Goal: Find specific page/section: Find specific page/section

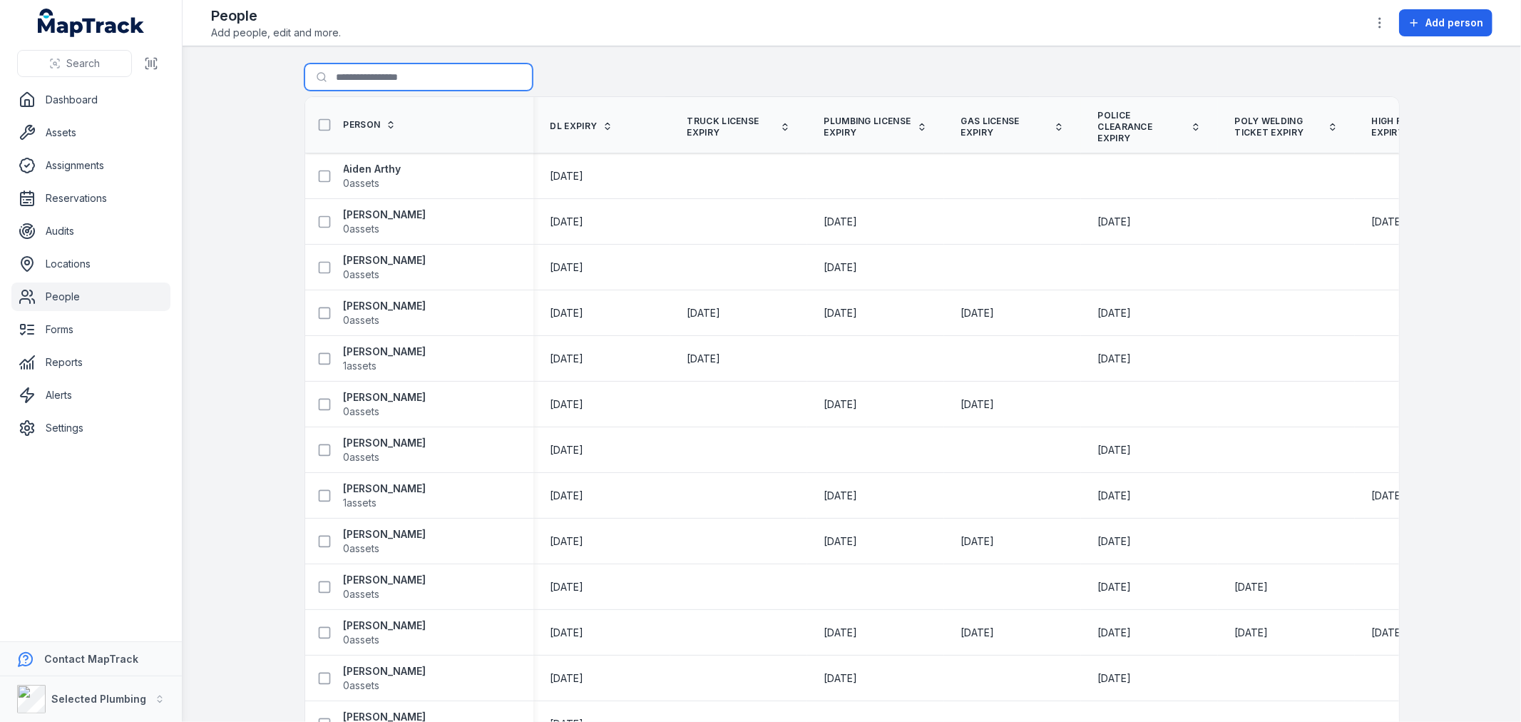
click at [409, 67] on input "Search for people" at bounding box center [419, 76] width 228 height 27
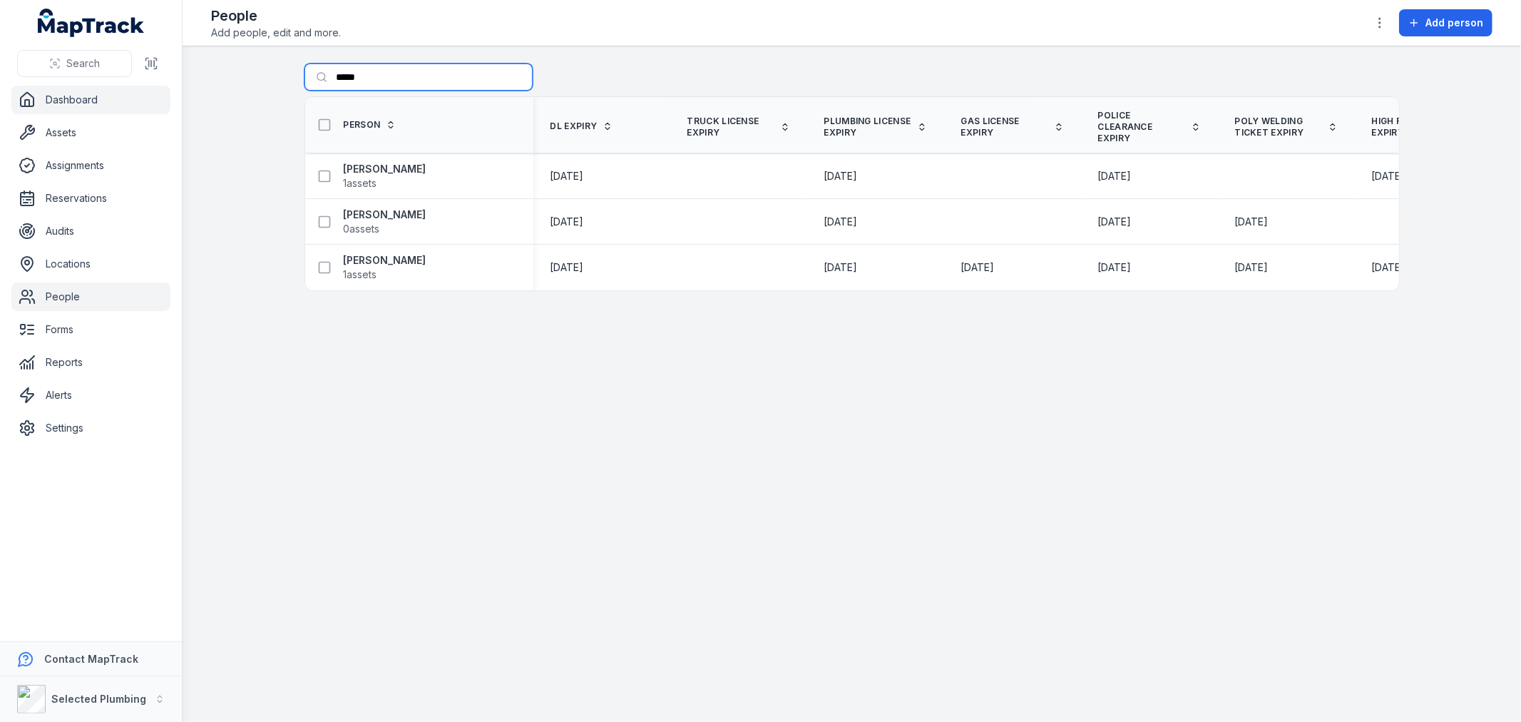
type input "*****"
click at [72, 96] on link "Dashboard" at bounding box center [90, 100] width 159 height 29
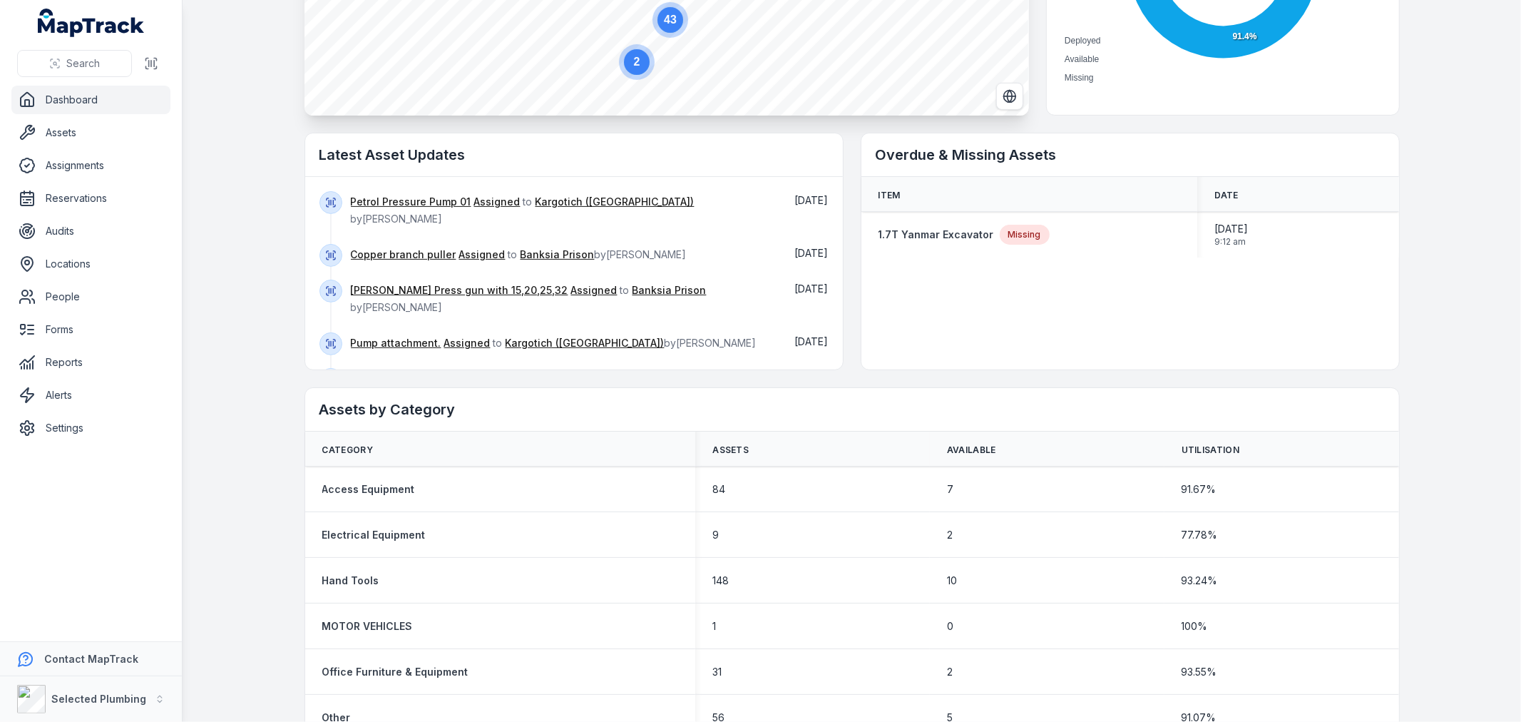
scroll to position [459, 0]
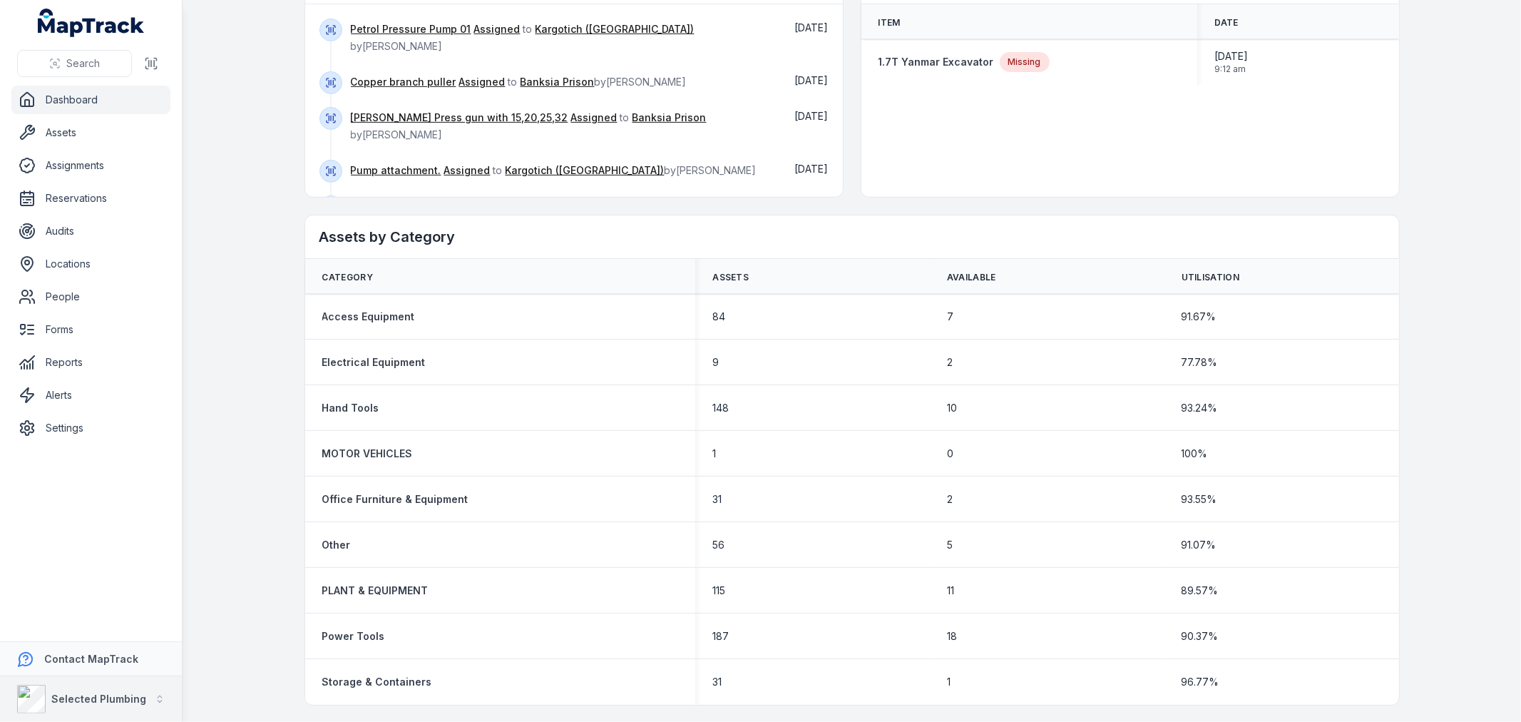
click at [136, 700] on strong "Selected Plumbing" at bounding box center [98, 698] width 95 height 12
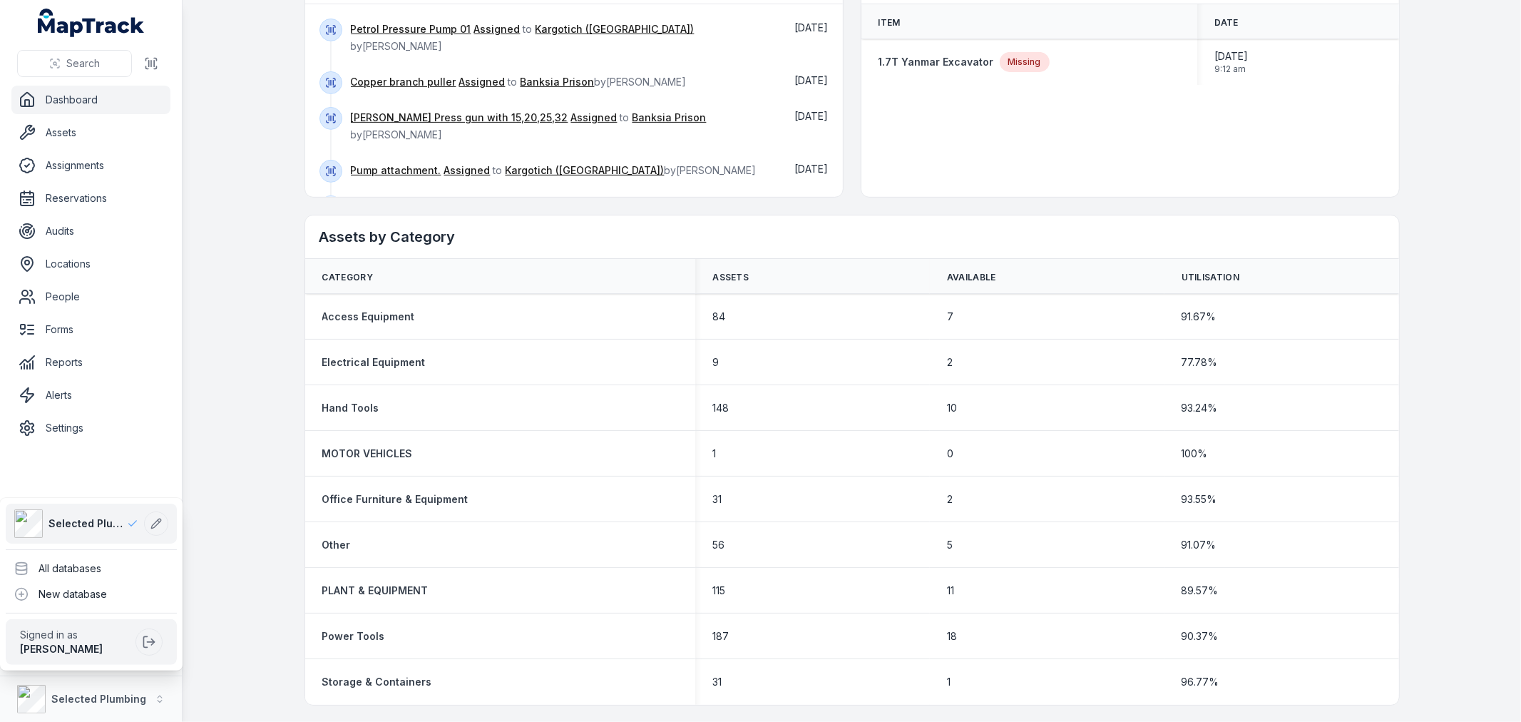
click at [215, 666] on div "Search Dashboard Assets Assignments Reservations Audits Locations People Forms …" at bounding box center [760, 361] width 1521 height 722
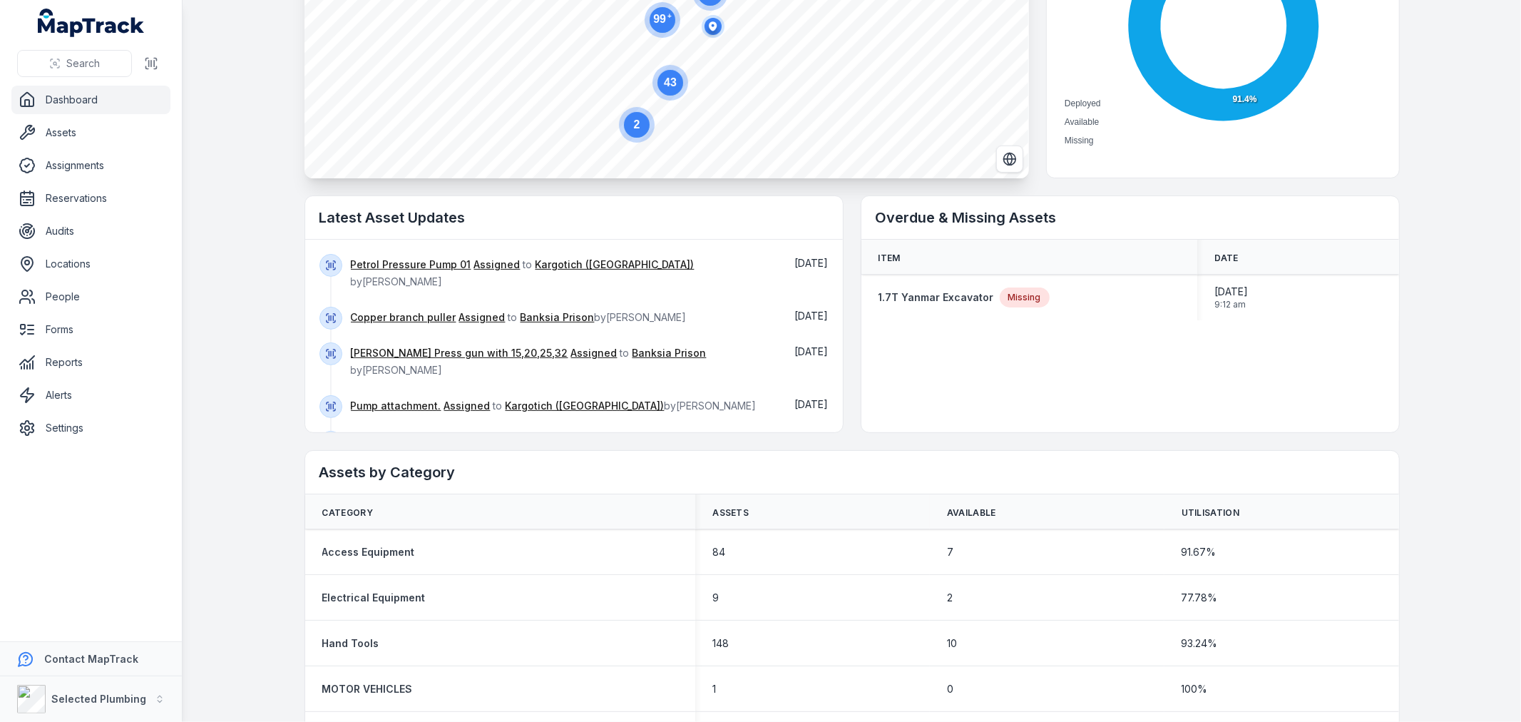
scroll to position [0, 0]
